Goal: Task Accomplishment & Management: Complete application form

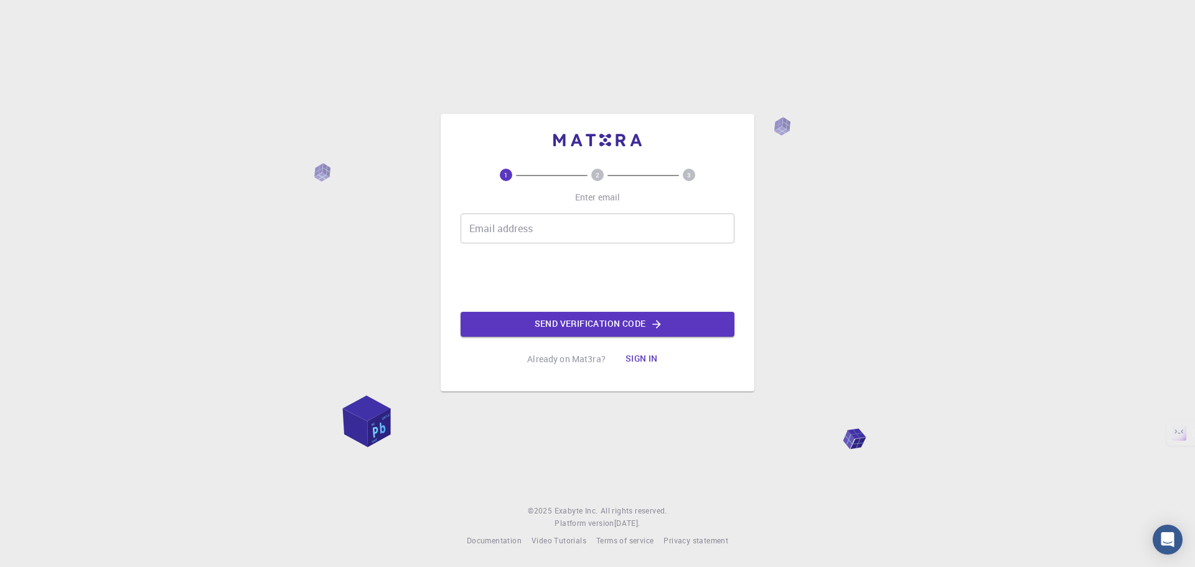
drag, startPoint x: 0, startPoint y: 0, endPoint x: 533, endPoint y: 228, distance: 580.2
click at [533, 228] on input "Email address" at bounding box center [598, 228] width 274 height 30
type input "[EMAIL_ADDRESS][DOMAIN_NAME]"
click at [525, 320] on button "Send verification code" at bounding box center [598, 324] width 274 height 25
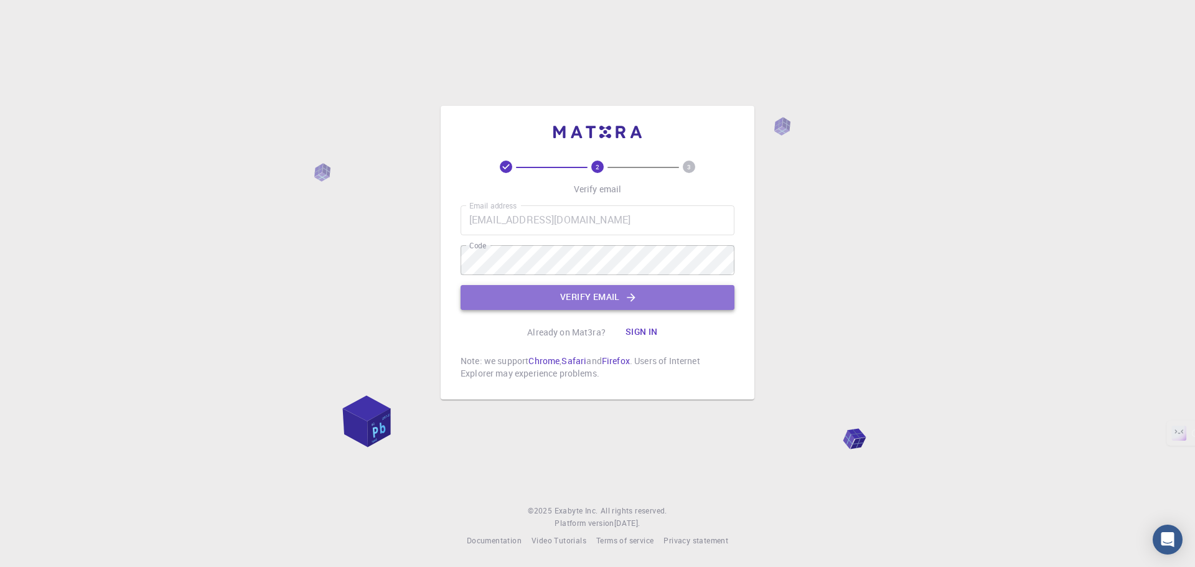
click at [507, 291] on button "Verify email" at bounding box center [598, 297] width 274 height 25
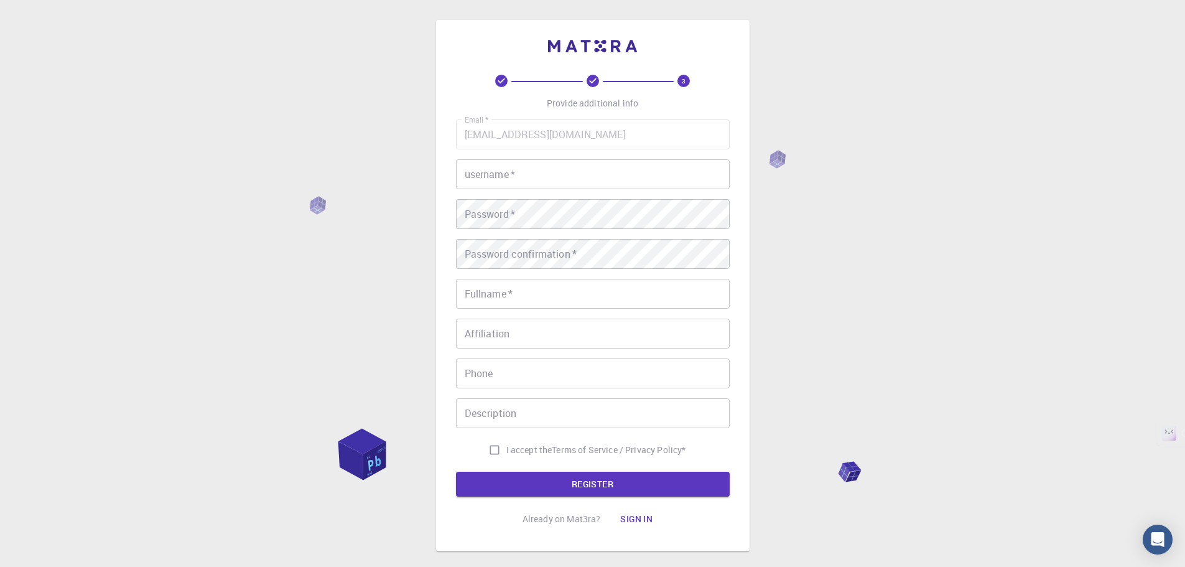
click at [503, 182] on input "username   *" at bounding box center [593, 174] width 274 height 30
type input "Arefeentanim"
click at [540, 292] on input "Fullname   *" at bounding box center [593, 294] width 274 height 30
type input "[PERSON_NAME]"
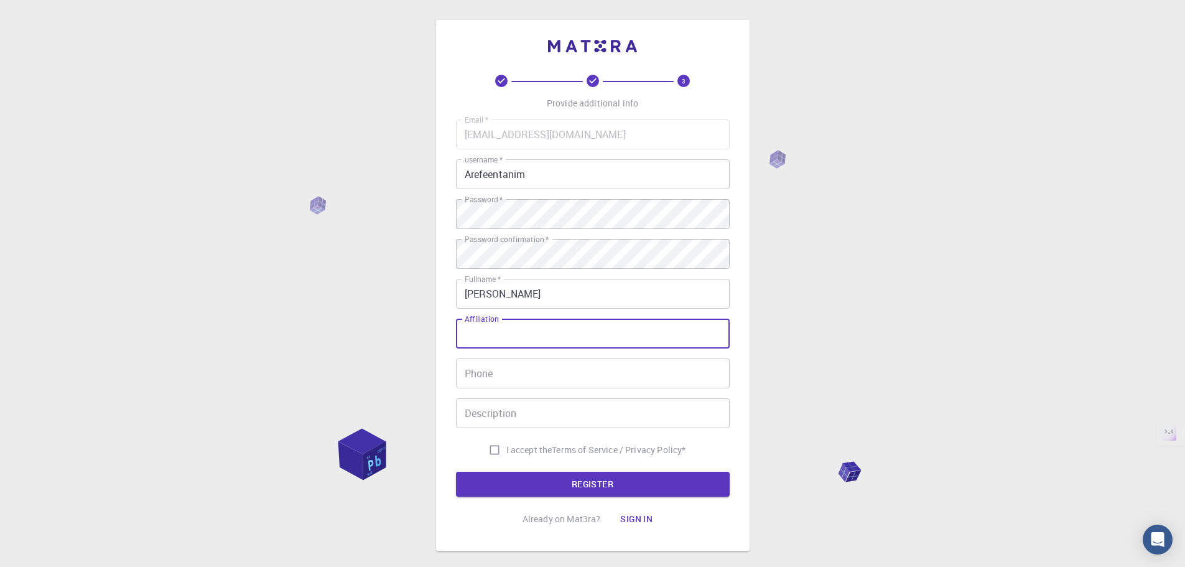
click at [542, 334] on input "Affiliation" at bounding box center [593, 334] width 274 height 30
drag, startPoint x: 498, startPoint y: 320, endPoint x: 457, endPoint y: 319, distance: 41.7
click at [457, 319] on input "Affiliation" at bounding box center [593, 334] width 274 height 30
type input "[GEOGRAPHIC_DATA]"
click at [535, 380] on input "Phone" at bounding box center [593, 373] width 274 height 30
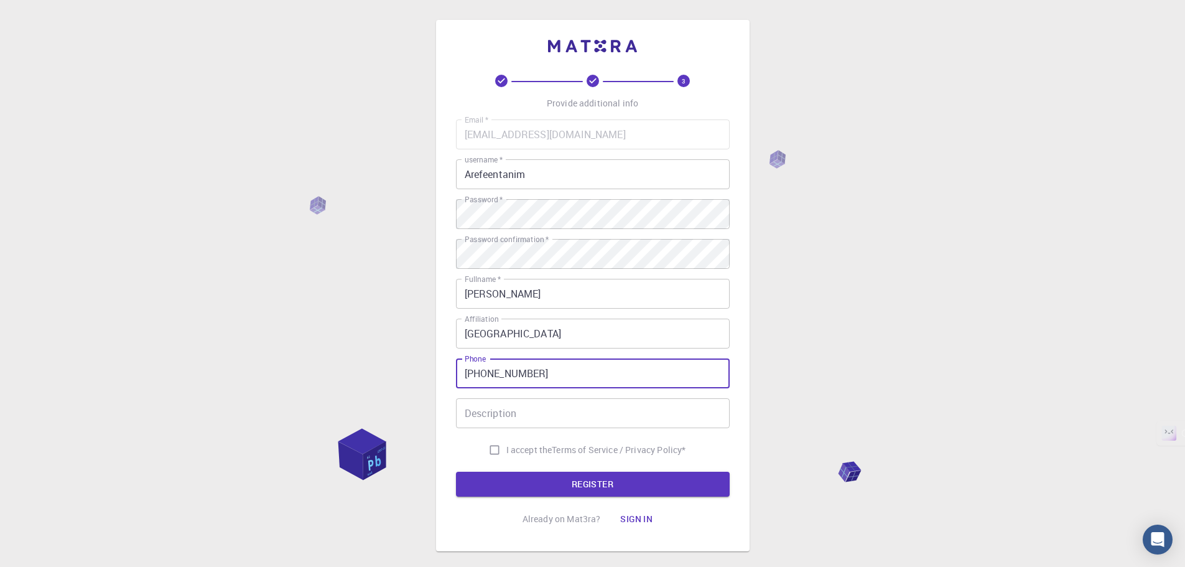
type input "[PHONE_NUMBER]"
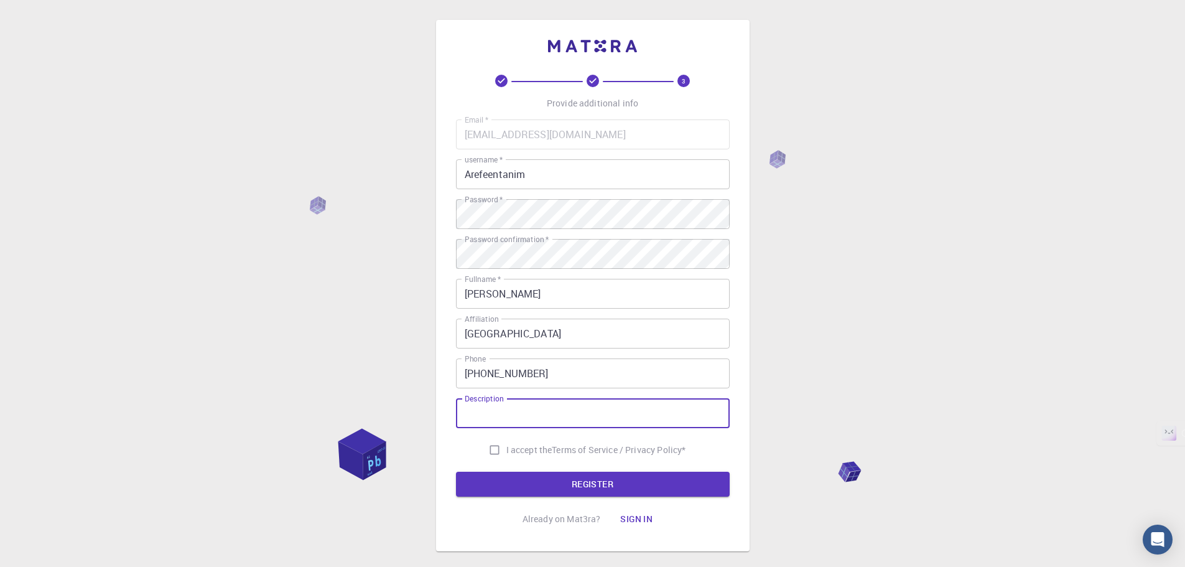
click at [523, 411] on input "Description" at bounding box center [593, 413] width 274 height 30
type input "Im persuing MSCSE in Cybersecurity"
click at [486, 449] on input "I accept the Terms of Service / Privacy Policy *" at bounding box center [495, 450] width 24 height 24
checkbox input "true"
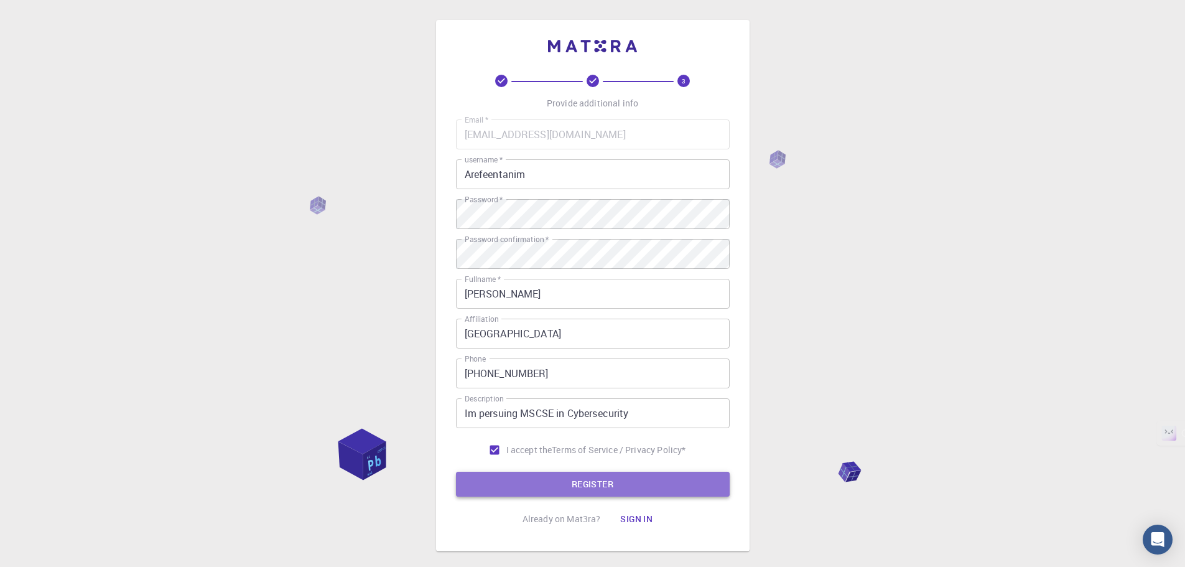
click at [515, 482] on button "REGISTER" at bounding box center [593, 484] width 274 height 25
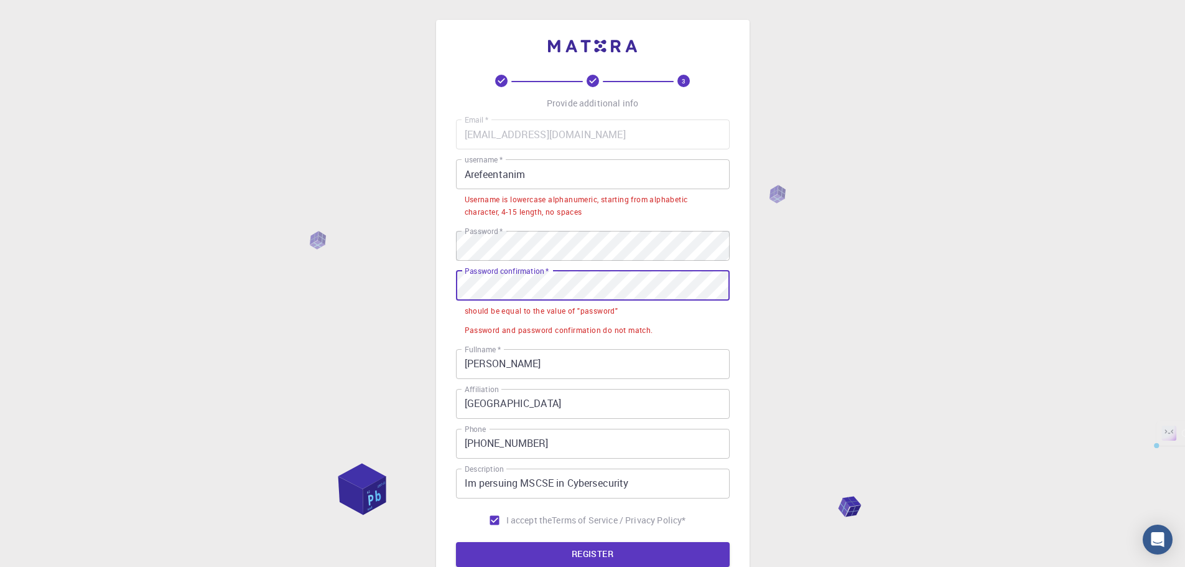
click at [431, 284] on div "3 Provide additional info Email   * [EMAIL_ADDRESS][DOMAIN_NAME] Email   * user…" at bounding box center [592, 351] width 1185 height 703
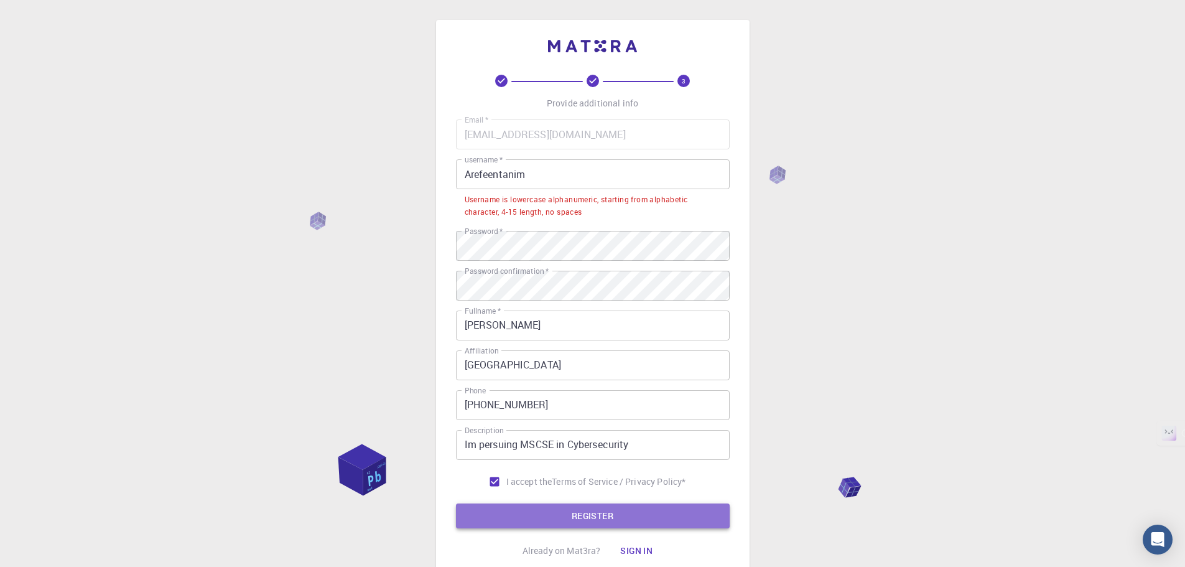
click at [521, 513] on button "REGISTER" at bounding box center [593, 515] width 274 height 25
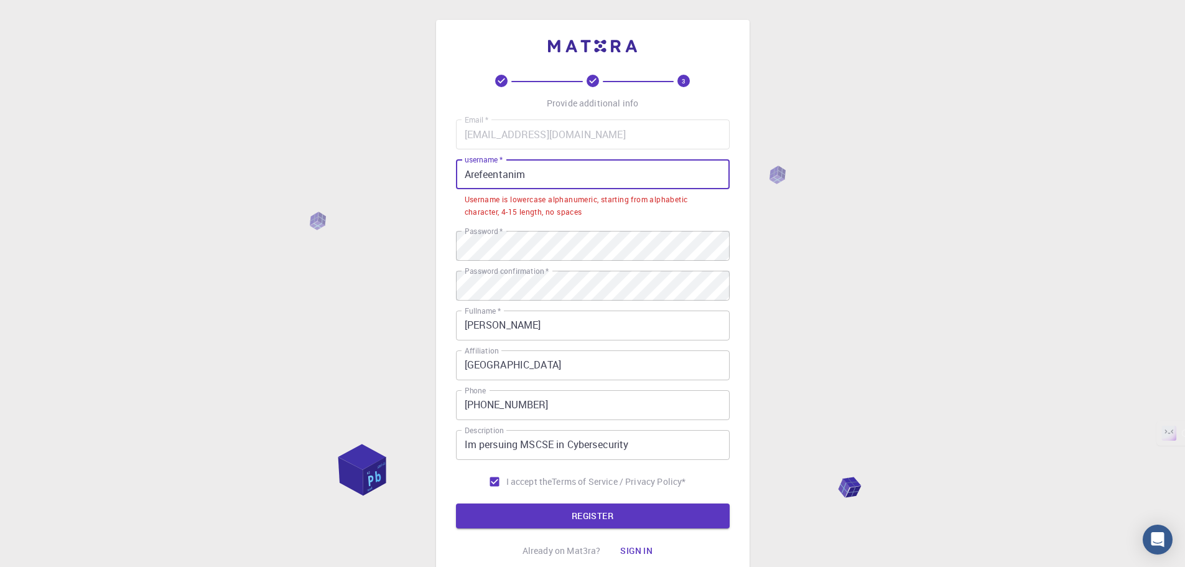
click at [551, 174] on input "Arefeentanim" at bounding box center [593, 174] width 274 height 30
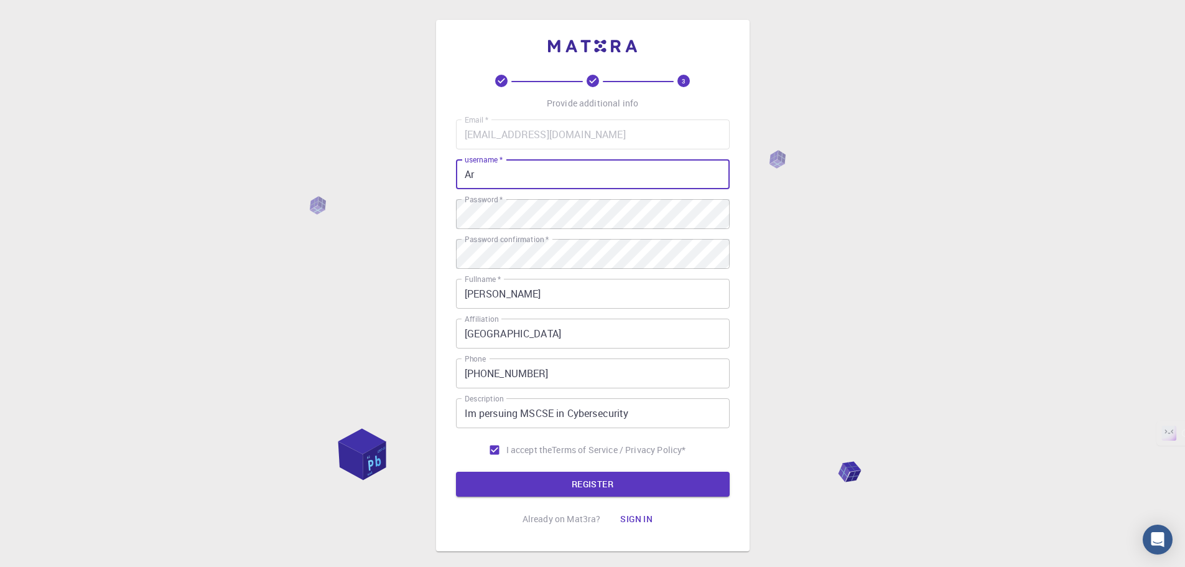
type input "A"
type input "arefeentanim"
click at [536, 485] on button "REGISTER" at bounding box center [593, 484] width 274 height 25
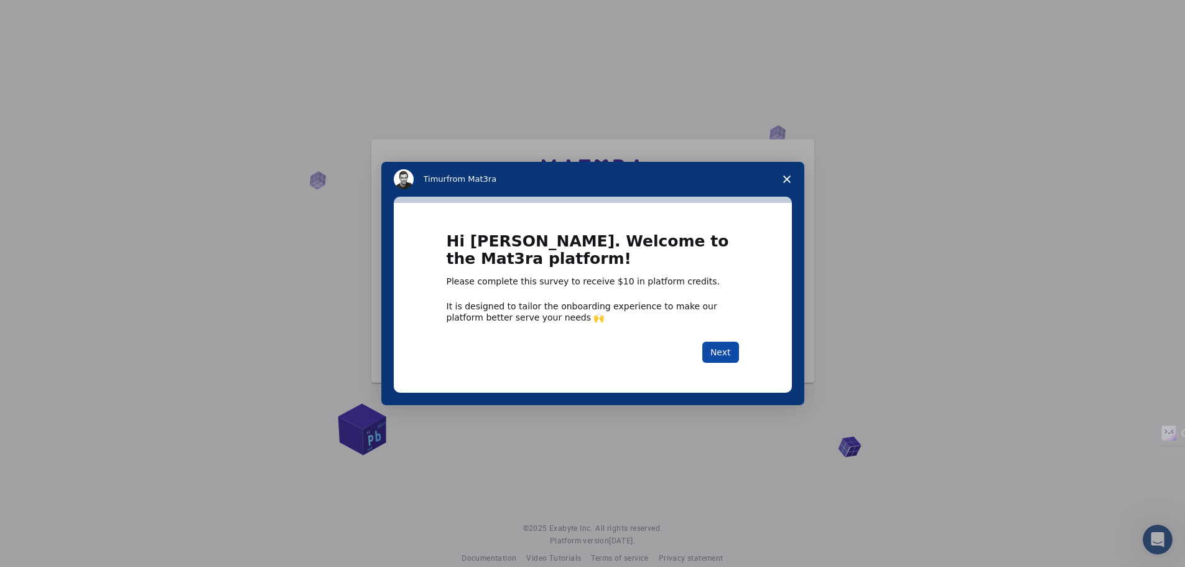
click at [722, 354] on button "Next" at bounding box center [721, 352] width 37 height 21
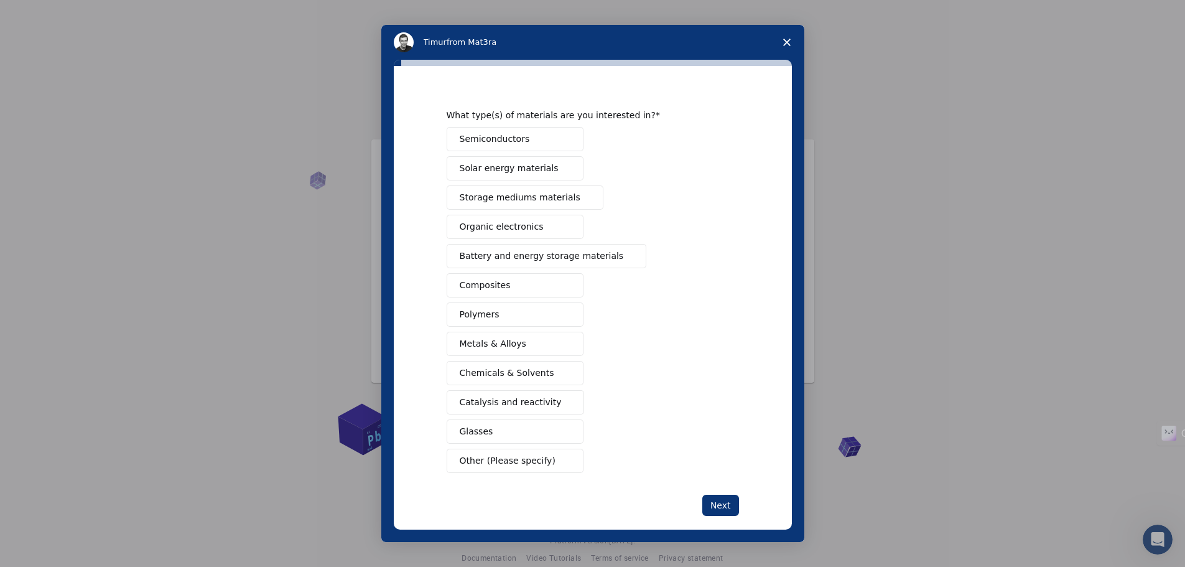
scroll to position [34, 0]
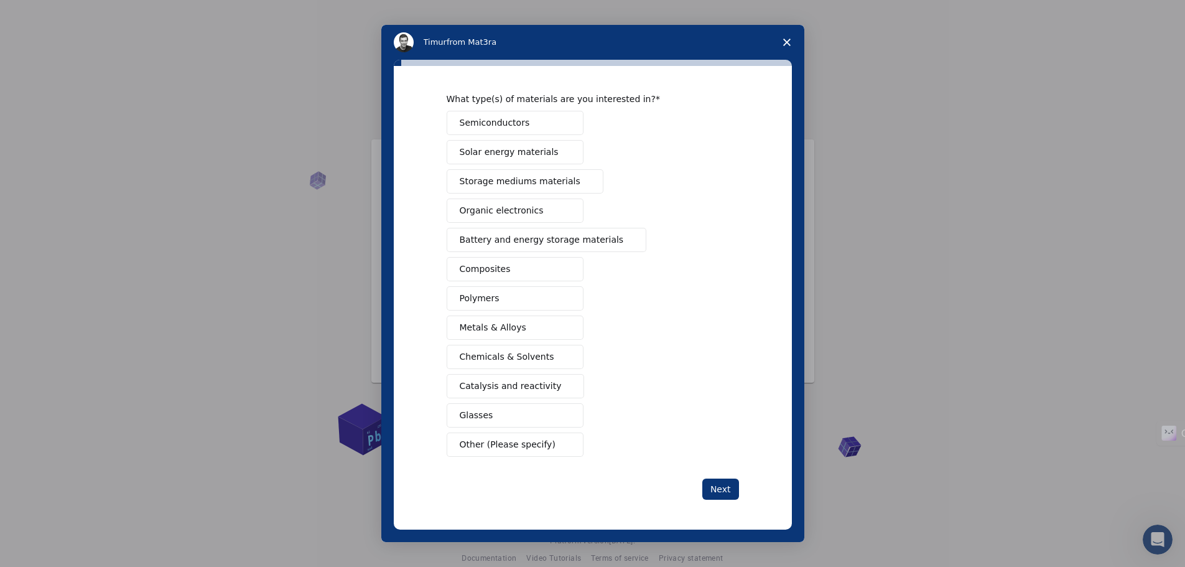
click at [523, 443] on span "Other (Please specify)" at bounding box center [508, 444] width 96 height 13
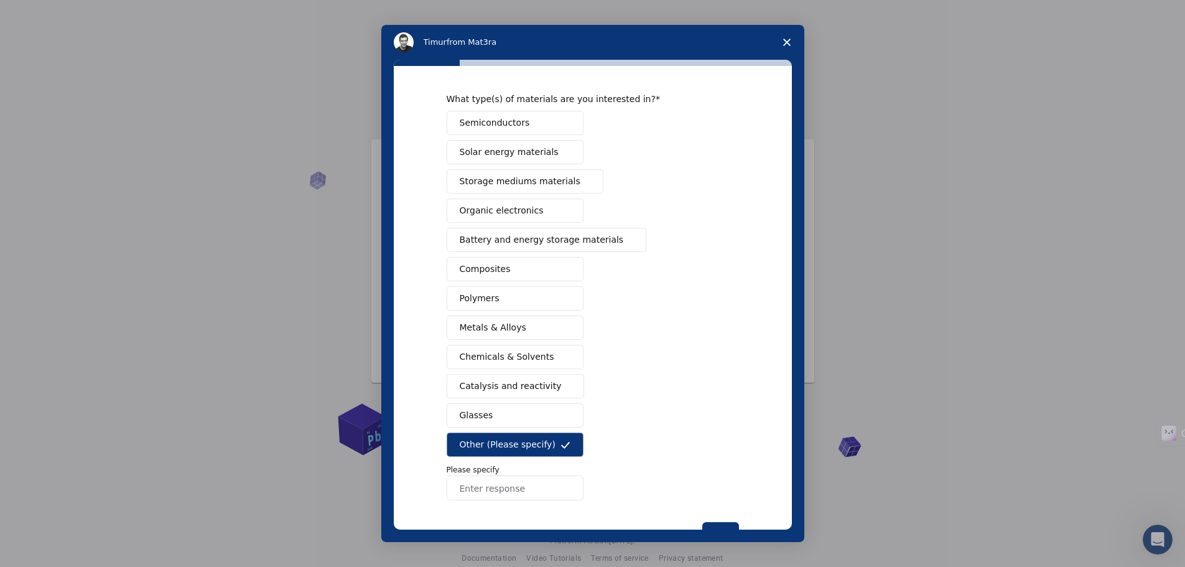
click at [498, 493] on input "Enter response" at bounding box center [515, 487] width 137 height 25
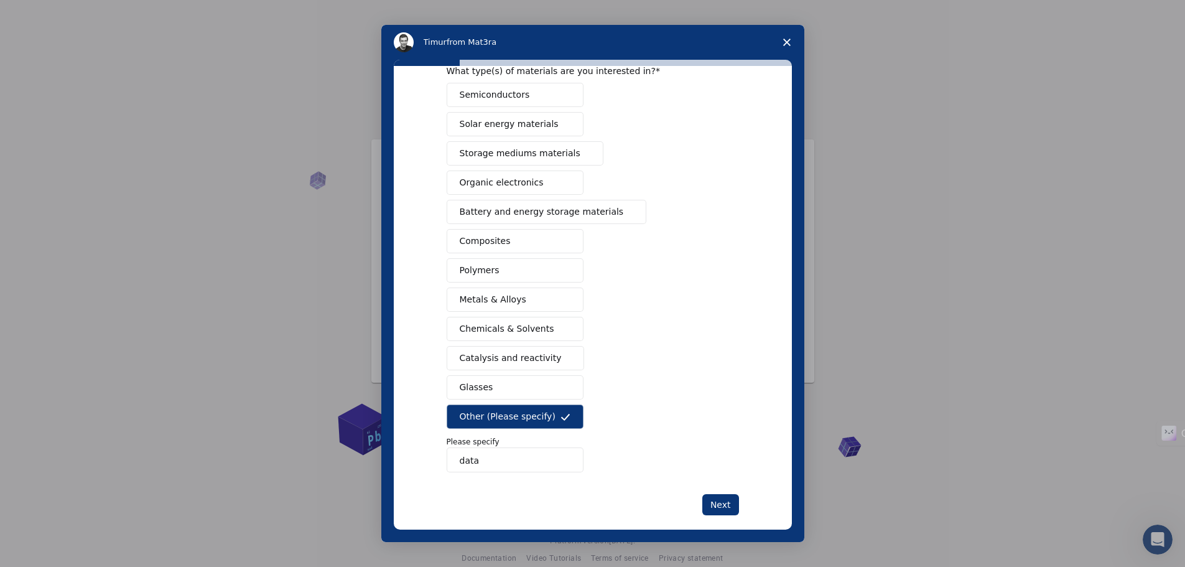
scroll to position [77, 0]
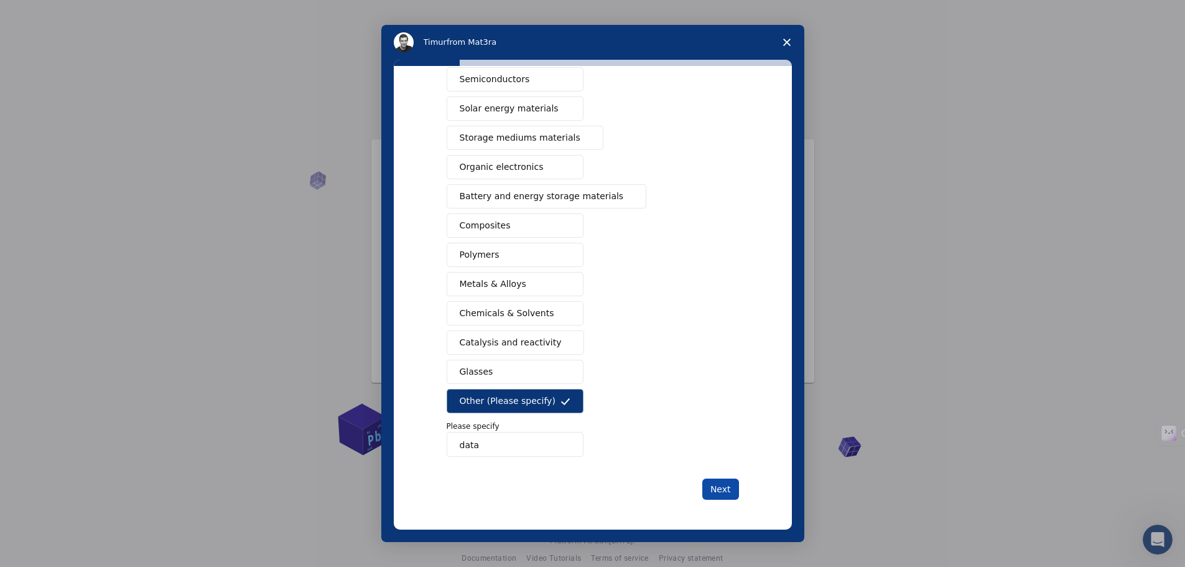
type input "data"
click at [723, 486] on button "Next" at bounding box center [721, 489] width 37 height 21
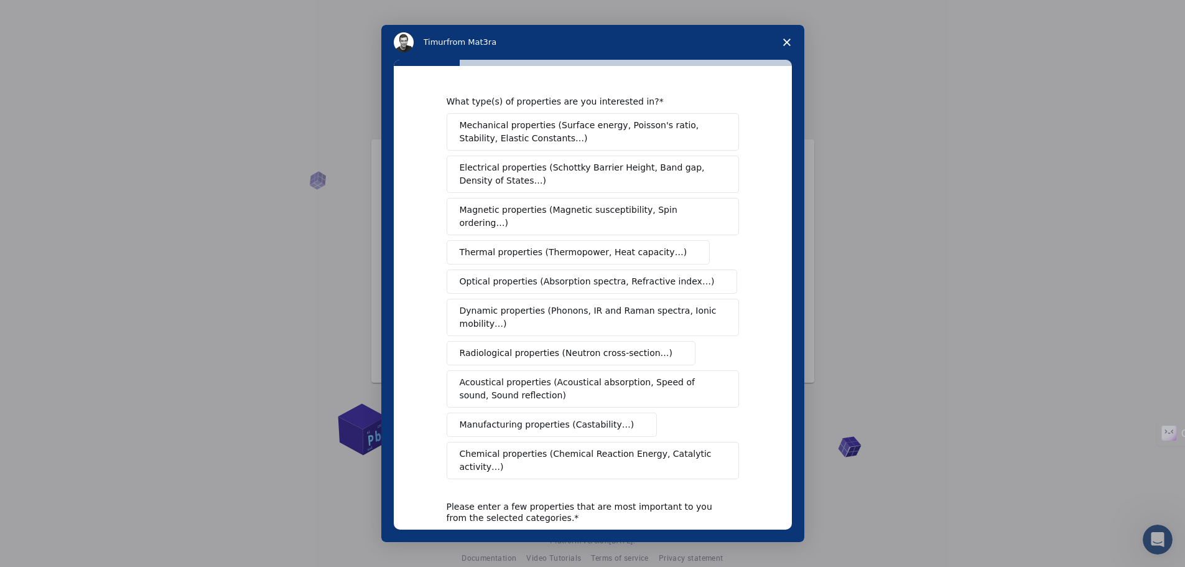
scroll to position [98, 0]
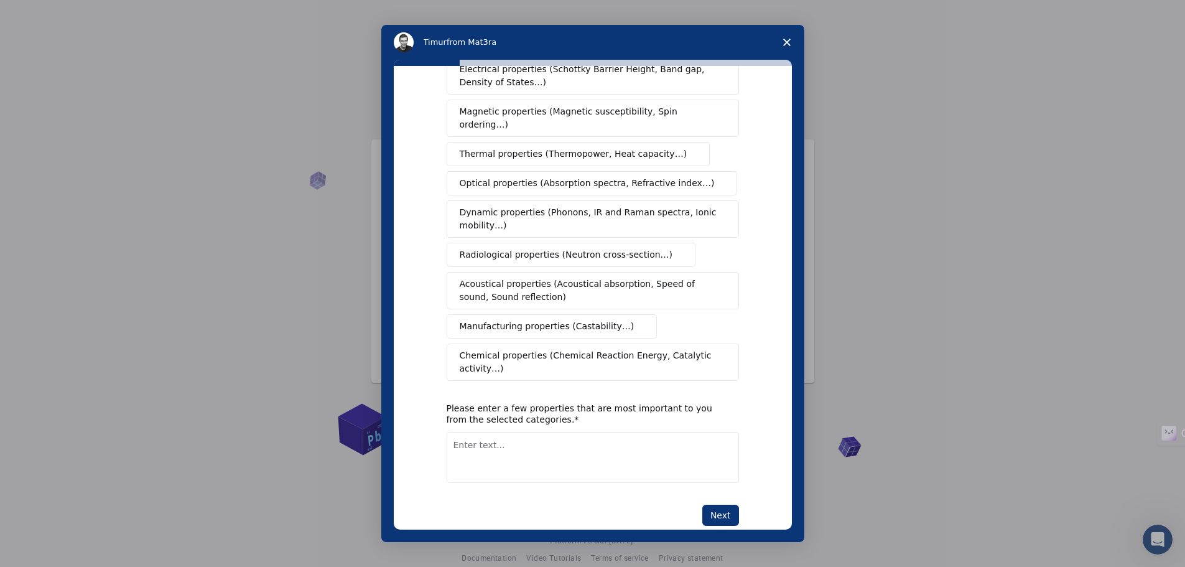
click at [786, 39] on icon "Close survey" at bounding box center [786, 42] width 7 height 7
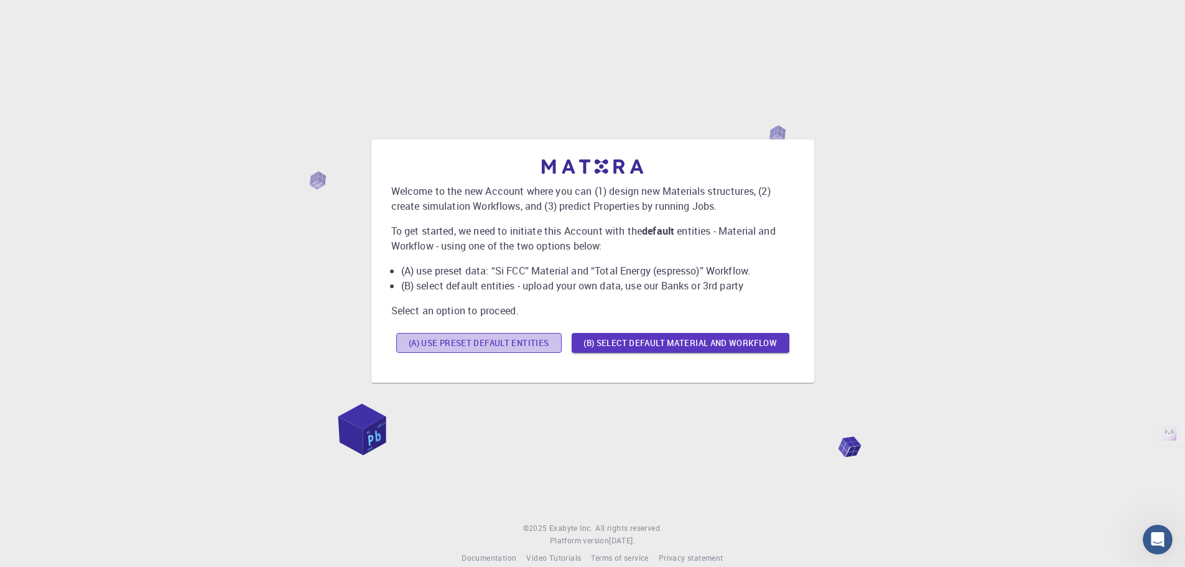
click at [521, 340] on button "(A) Use preset default entities" at bounding box center [479, 343] width 166 height 20
